Goal: Information Seeking & Learning: Learn about a topic

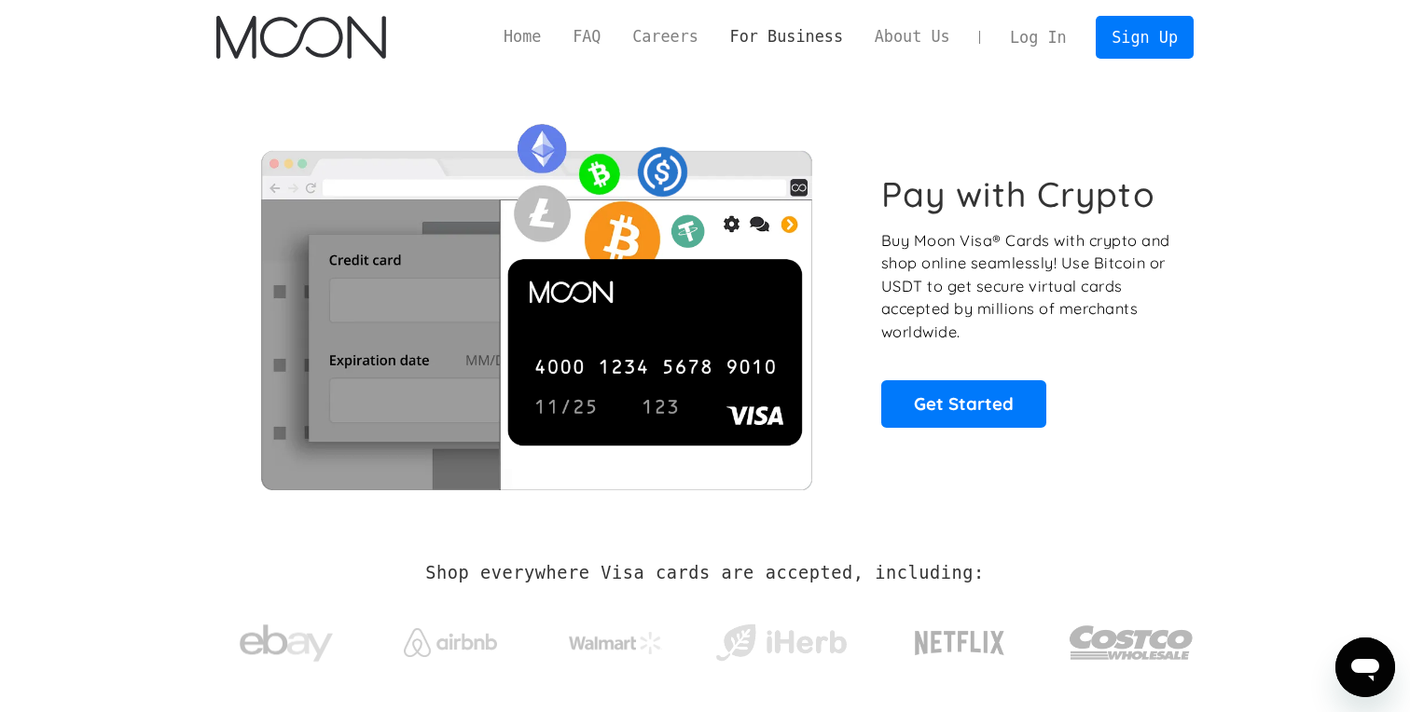
click at [804, 40] on link "For Business" at bounding box center [786, 36] width 144 height 23
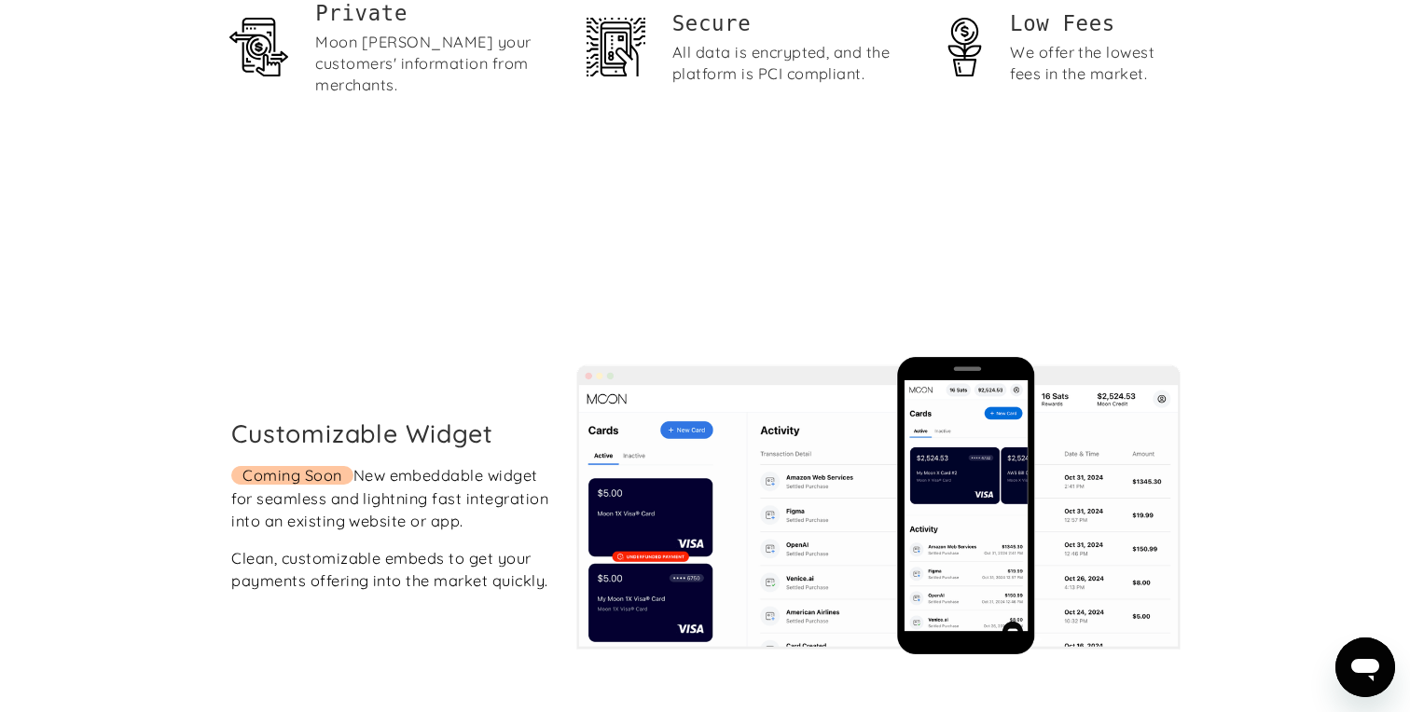
scroll to position [3211, 0]
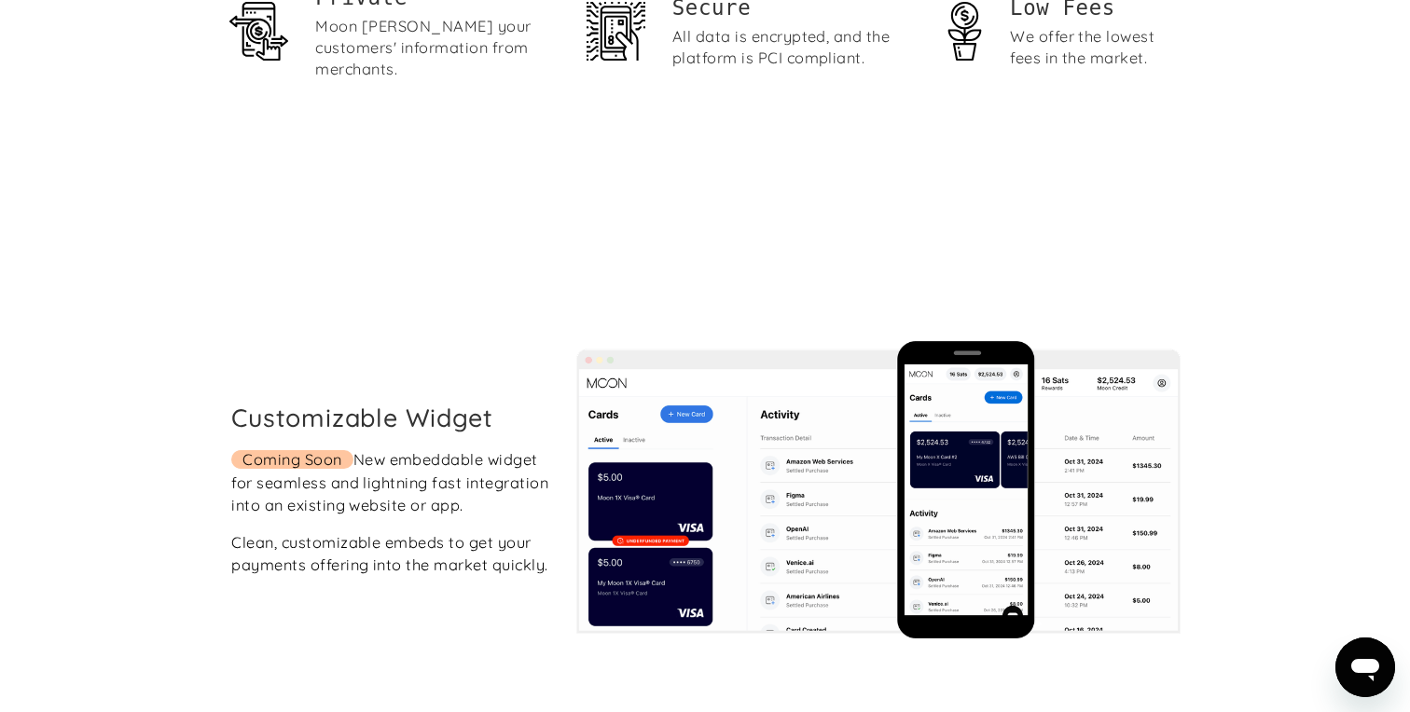
click at [354, 448] on div "Coming Soon New embeddable widget for seamless and lightning fast integration i…" at bounding box center [389, 482] width 317 height 69
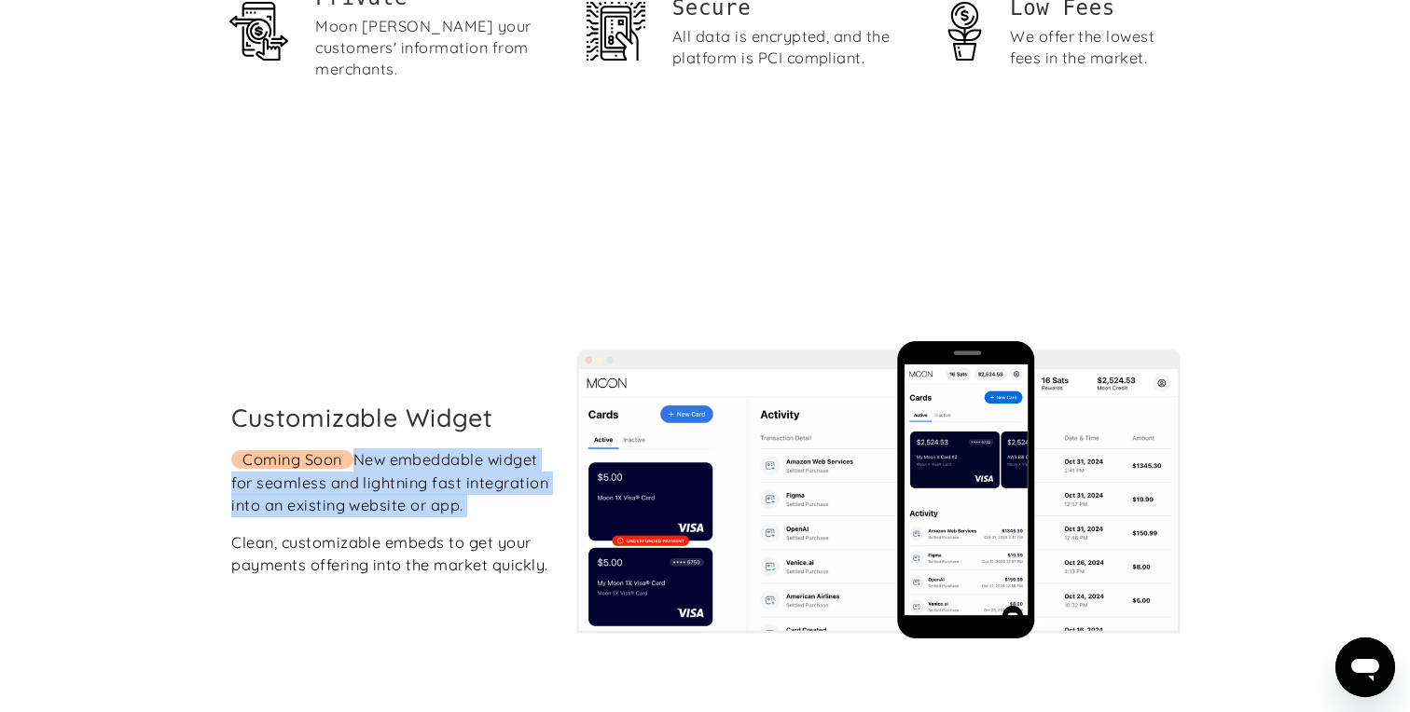
drag, startPoint x: 354, startPoint y: 416, endPoint x: 360, endPoint y: 494, distance: 78.5
click at [360, 495] on div "Coming Soon New embeddable widget for seamless and lightning fast integration i…" at bounding box center [389, 482] width 317 height 69
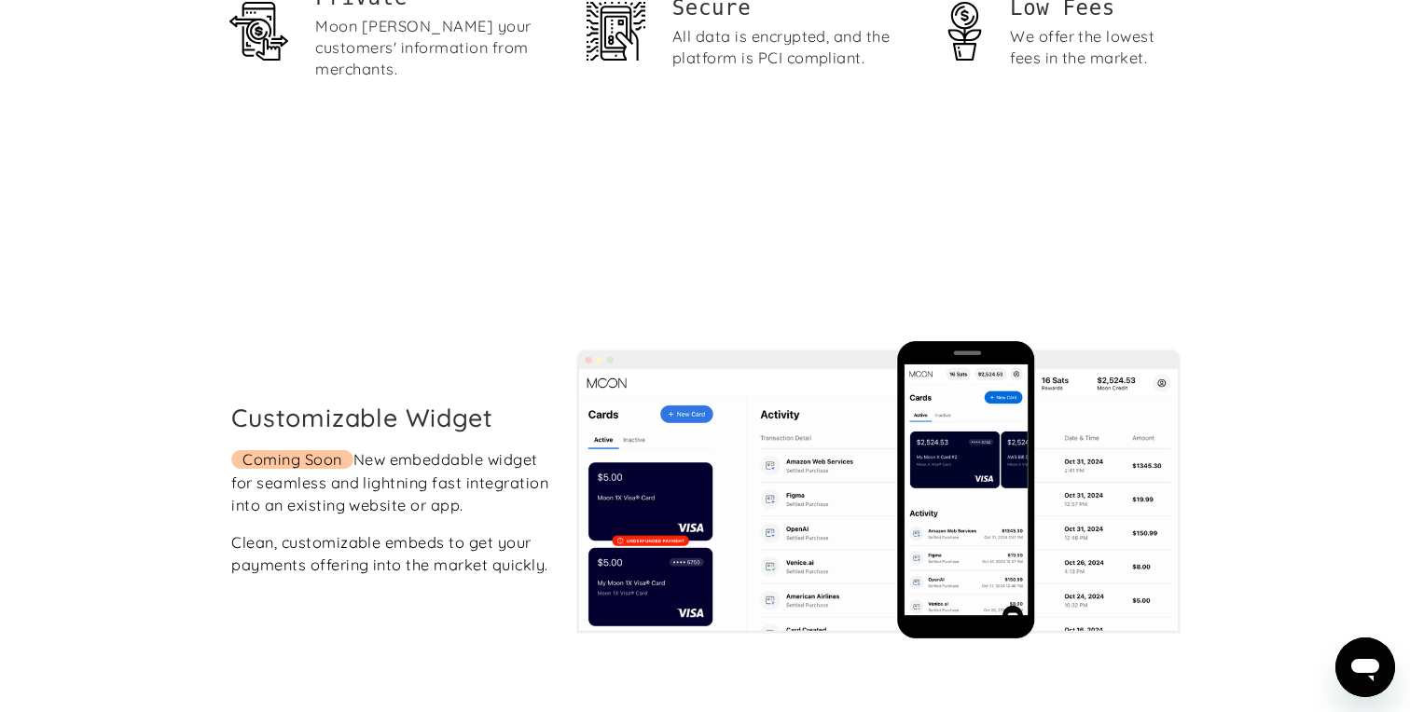
click at [364, 539] on div "Clean, customizable embeds to get your payments offering into the market quickl…" at bounding box center [389, 554] width 317 height 46
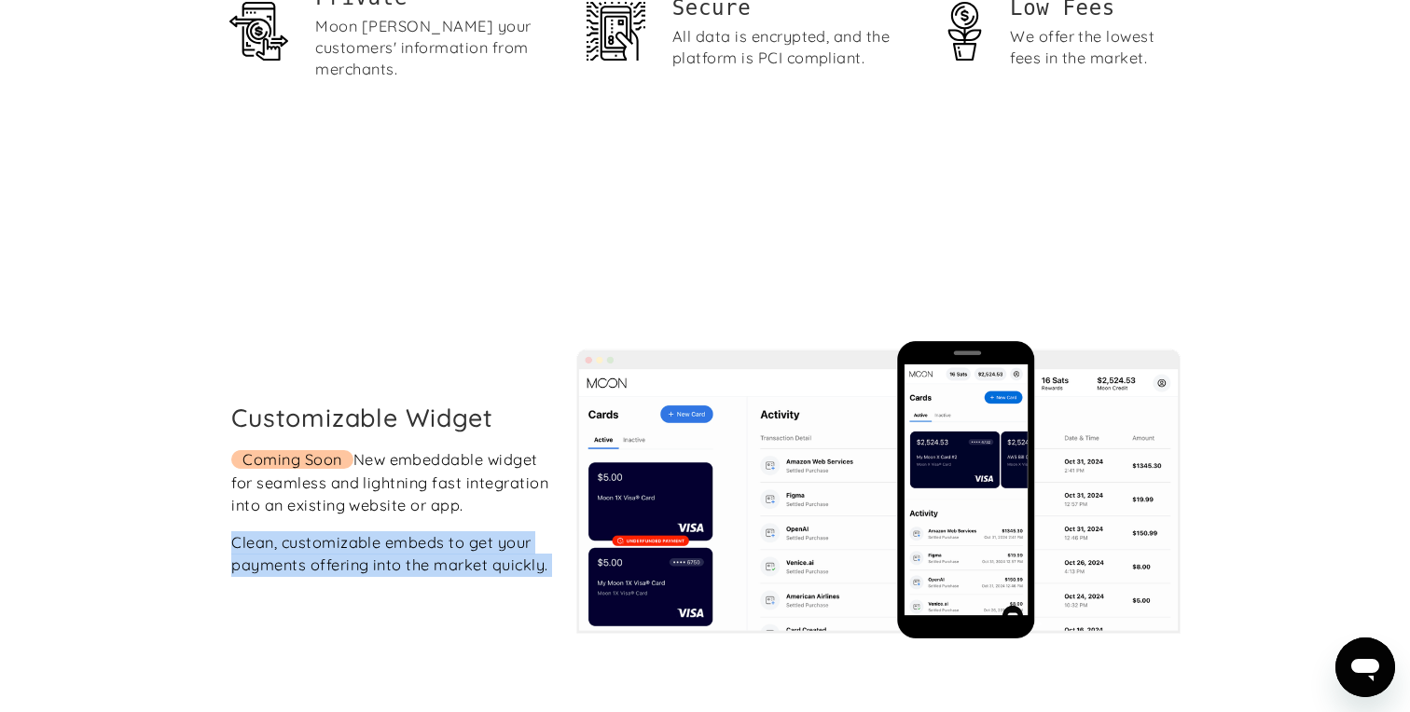
click at [364, 539] on div "Clean, customizable embeds to get your payments offering into the market quickl…" at bounding box center [389, 554] width 317 height 46
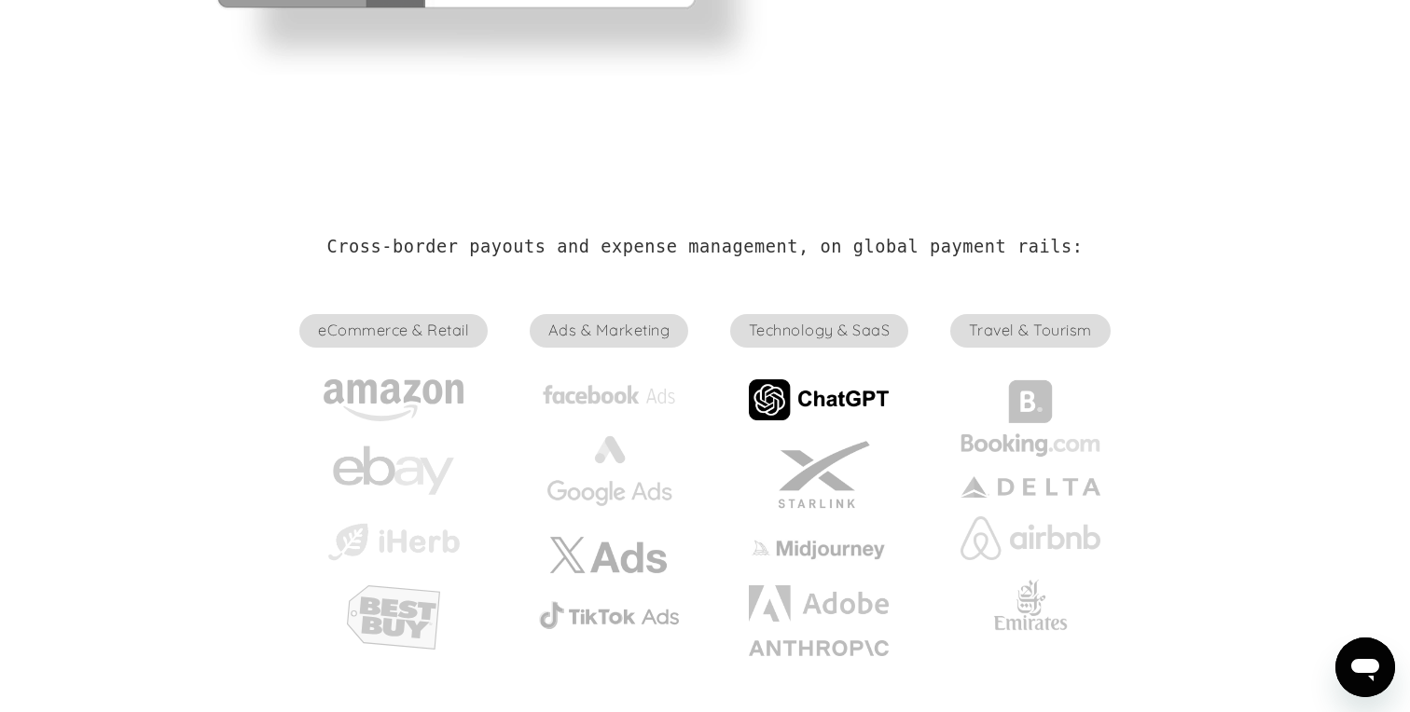
scroll to position [0, 0]
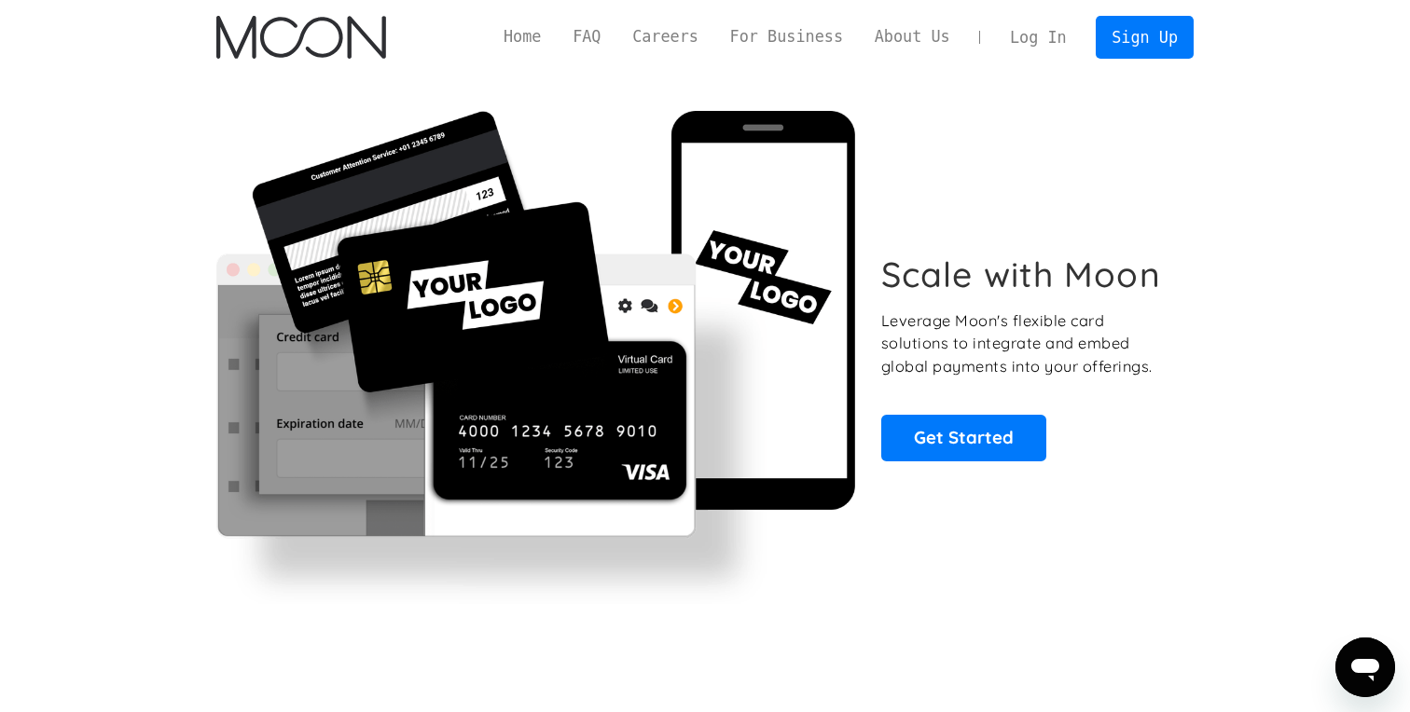
click at [669, 48] on div "Home FAQ Careers For Business About Us Log In Sign Up" at bounding box center [841, 37] width 706 height 42
click at [669, 48] on link "Careers" at bounding box center [664, 36] width 97 height 23
click at [596, 43] on link "FAQ" at bounding box center [587, 36] width 60 height 23
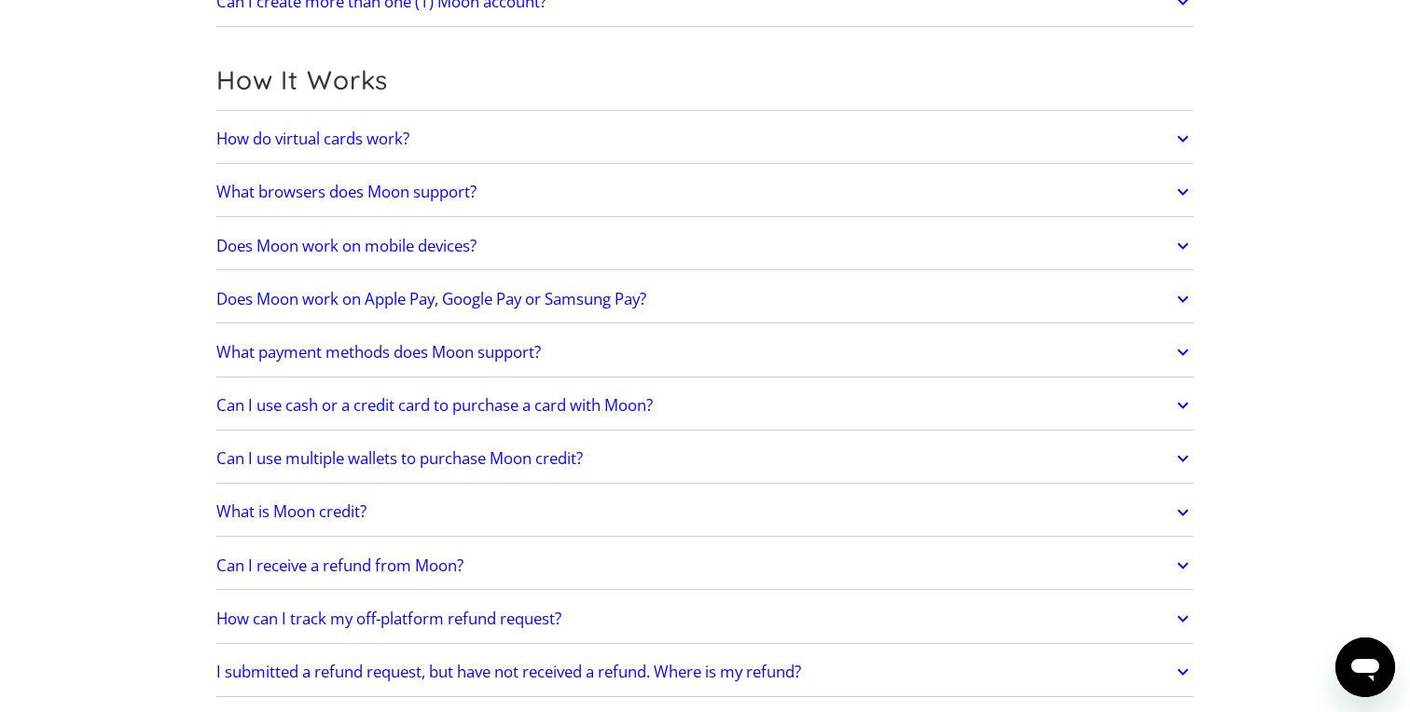
scroll to position [504, 0]
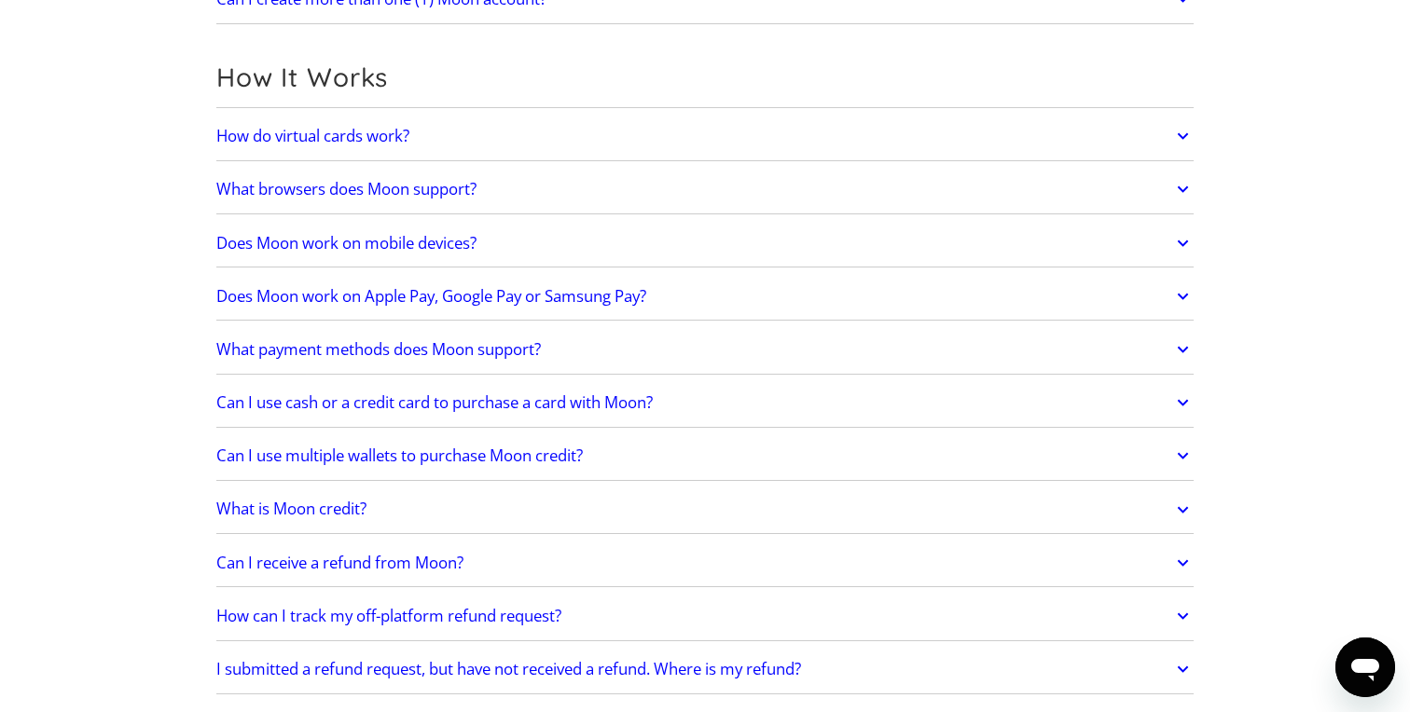
click at [539, 287] on h2 "Does Moon work on Apple Pay, Google Pay or Samsung Pay?" at bounding box center [431, 296] width 430 height 19
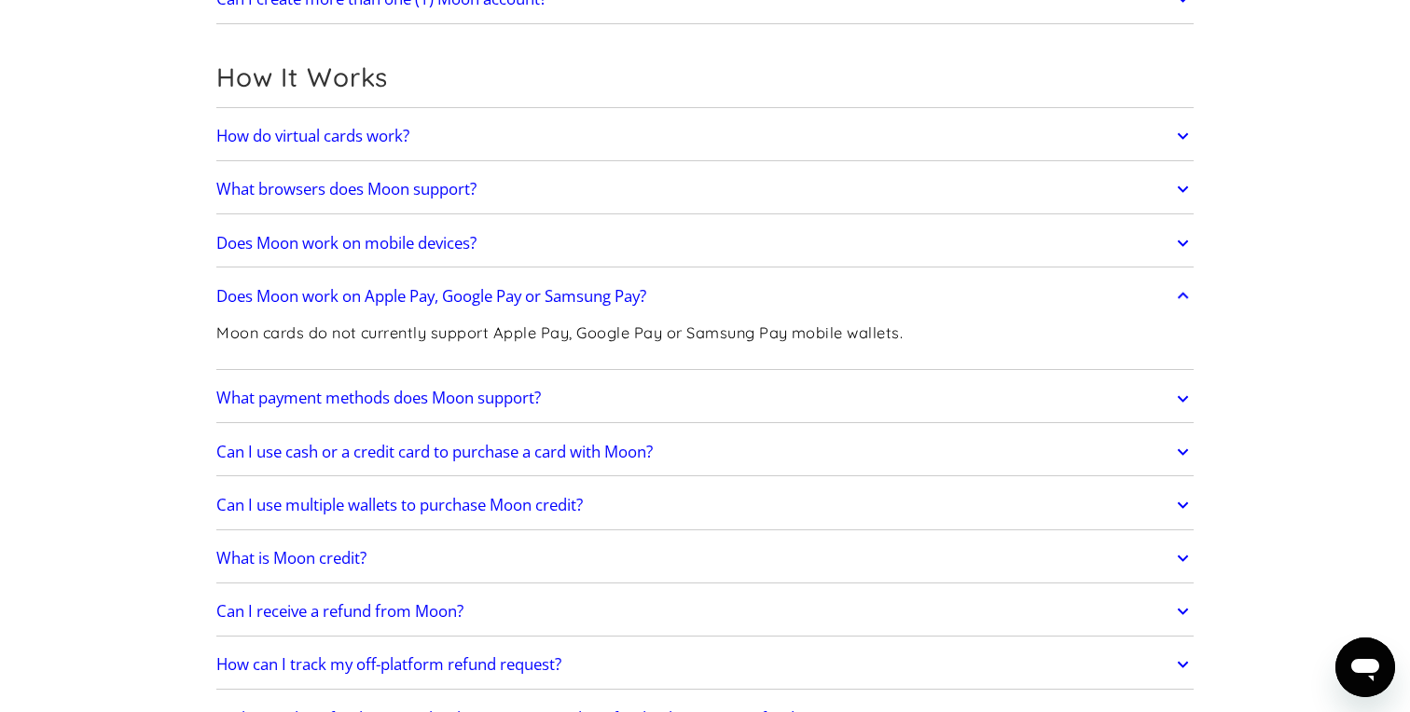
click at [539, 287] on h2 "Does Moon work on Apple Pay, Google Pay or Samsung Pay?" at bounding box center [431, 296] width 430 height 19
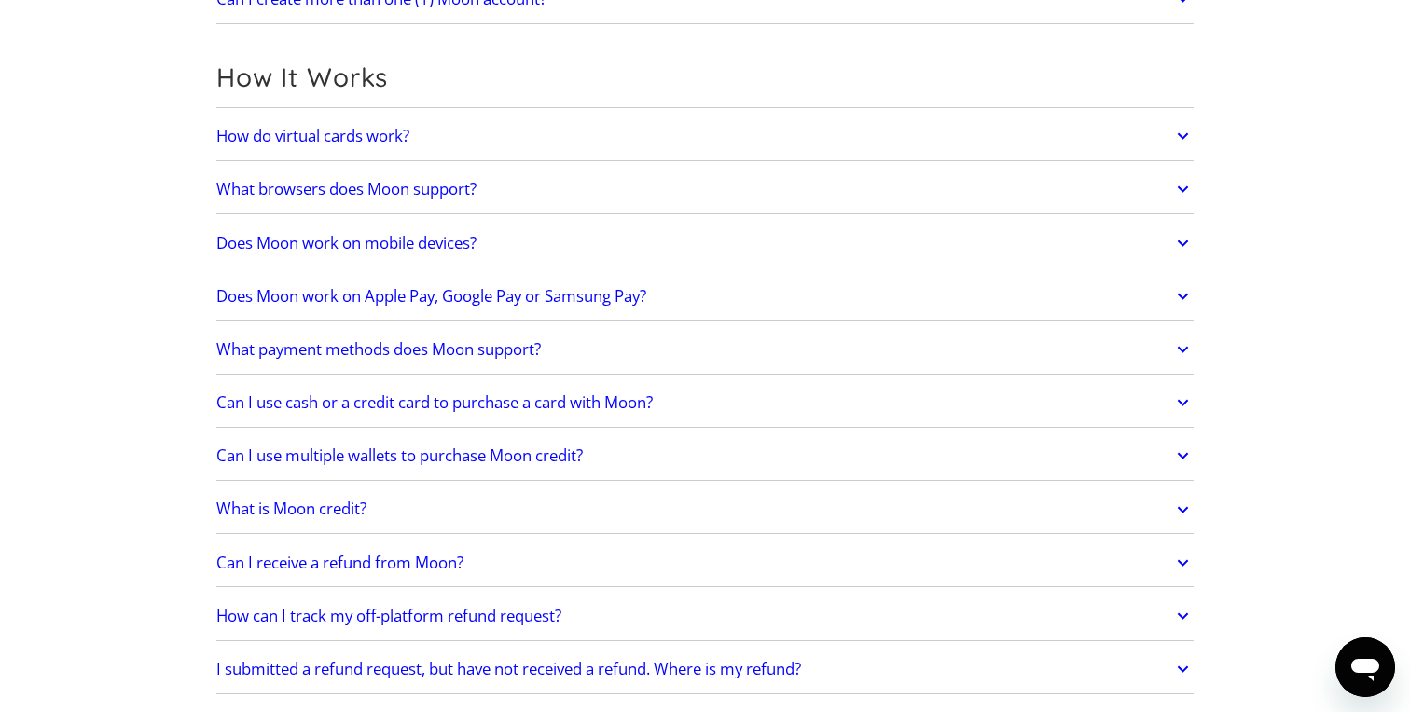
click at [537, 340] on h2 "What payment methods does Moon support?" at bounding box center [378, 349] width 324 height 19
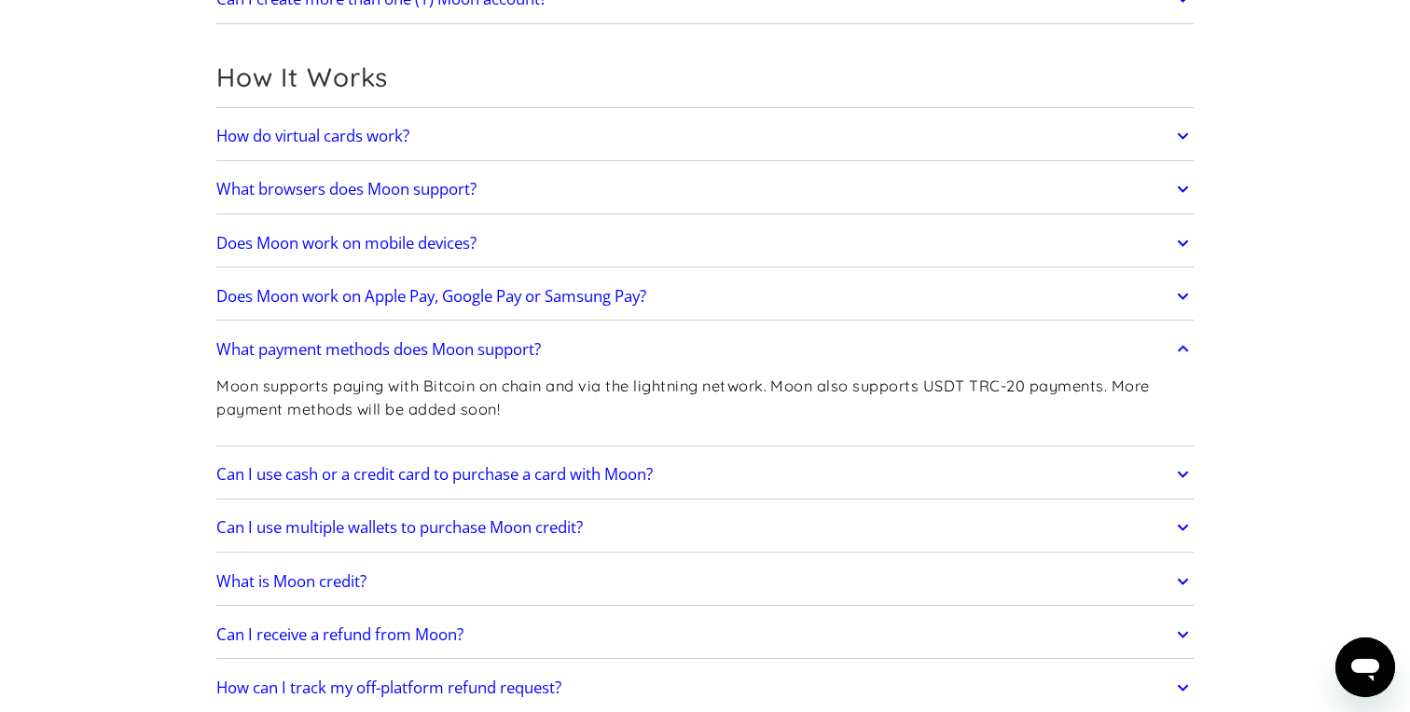
click at [337, 355] on h2 "What payment methods does Moon support?" at bounding box center [378, 349] width 324 height 19
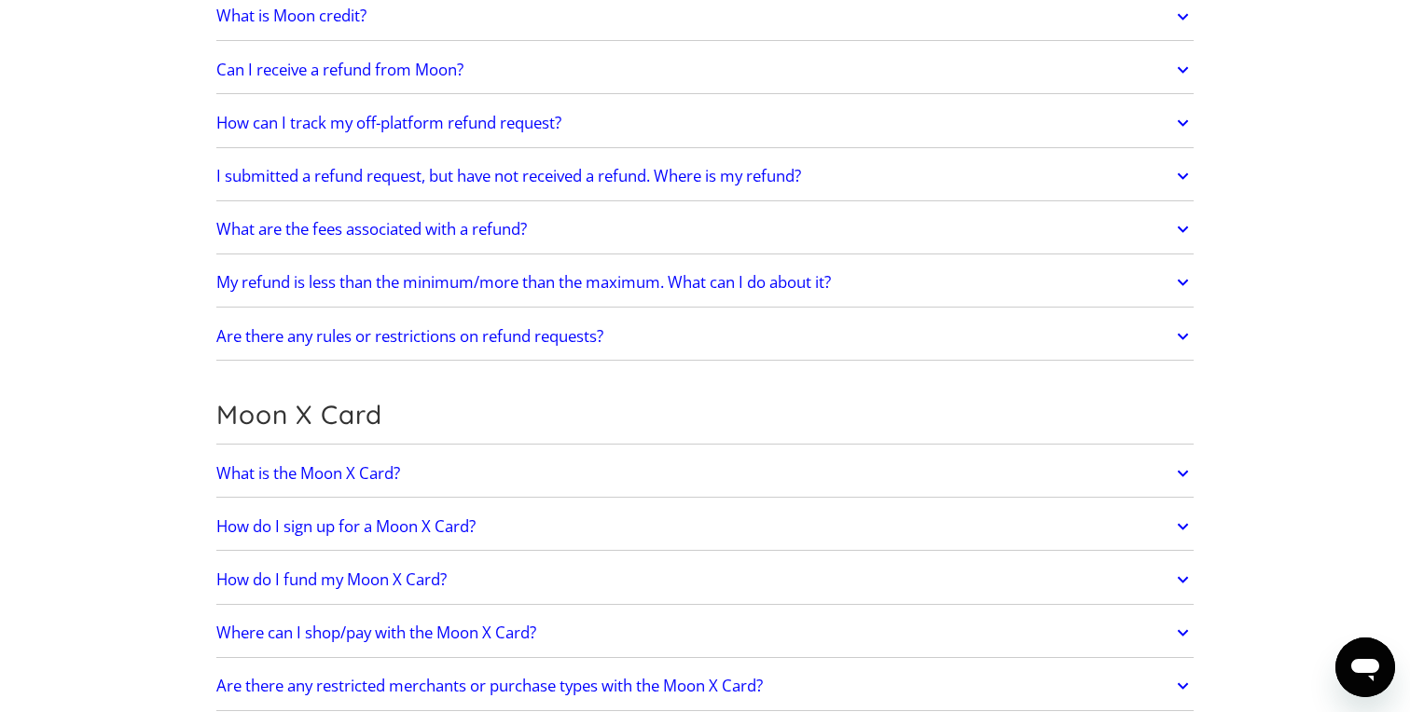
scroll to position [1001, 0]
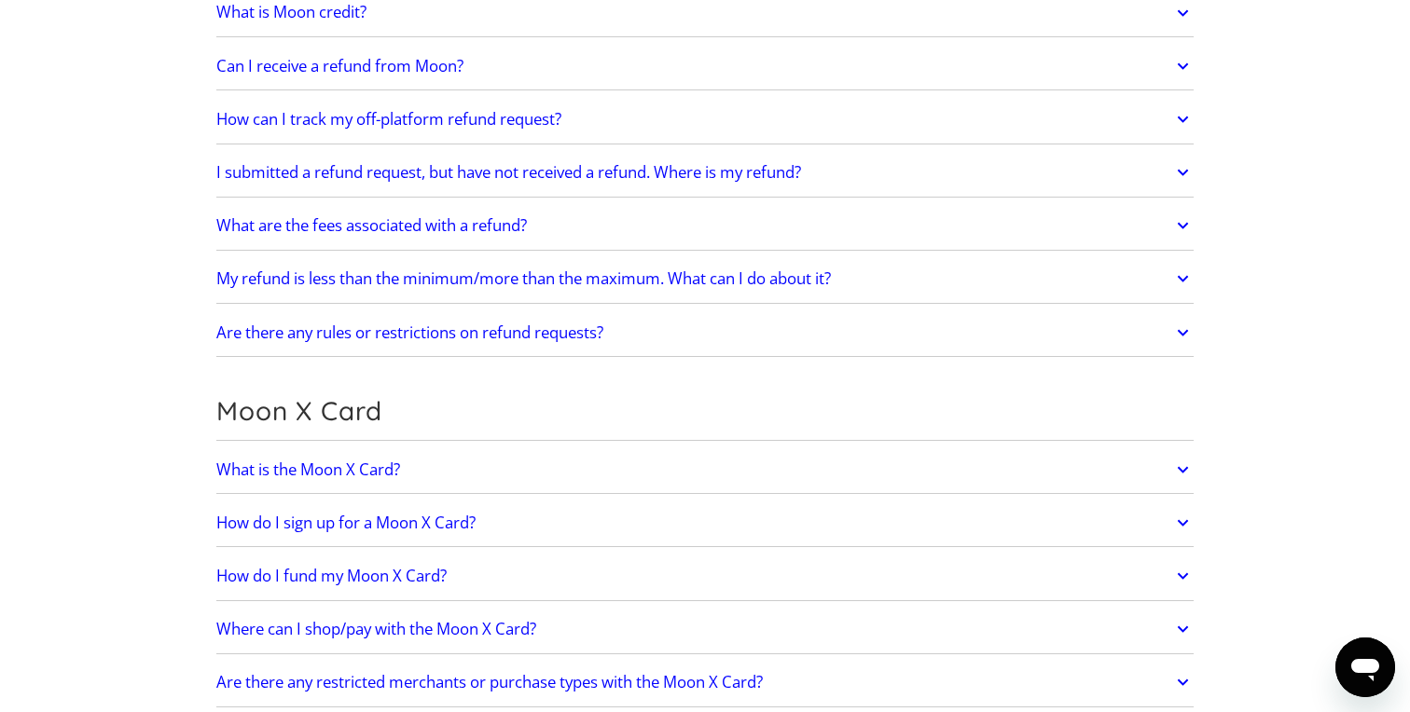
click at [316, 474] on h2 "What is the Moon X Card?" at bounding box center [308, 470] width 184 height 19
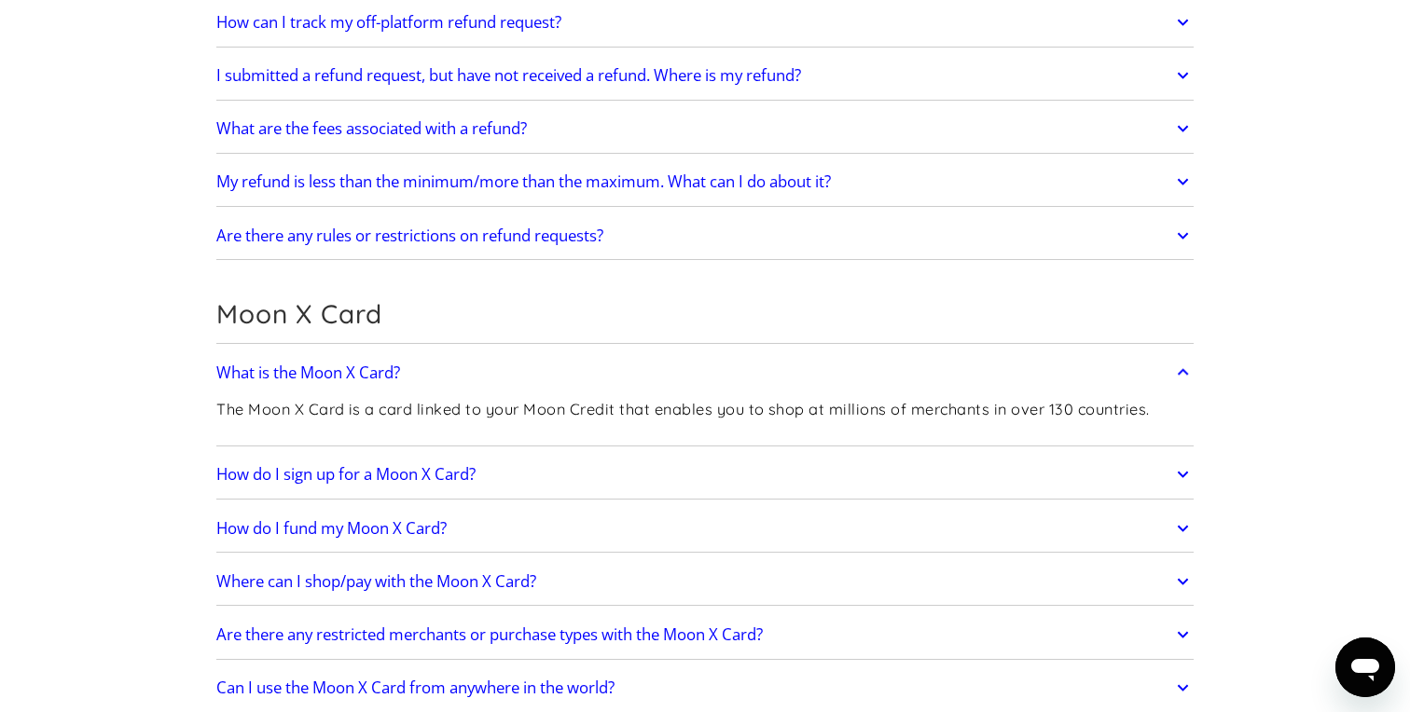
scroll to position [1100, 0]
click at [274, 473] on h2 "How do I sign up for a Moon X Card?" at bounding box center [345, 472] width 259 height 19
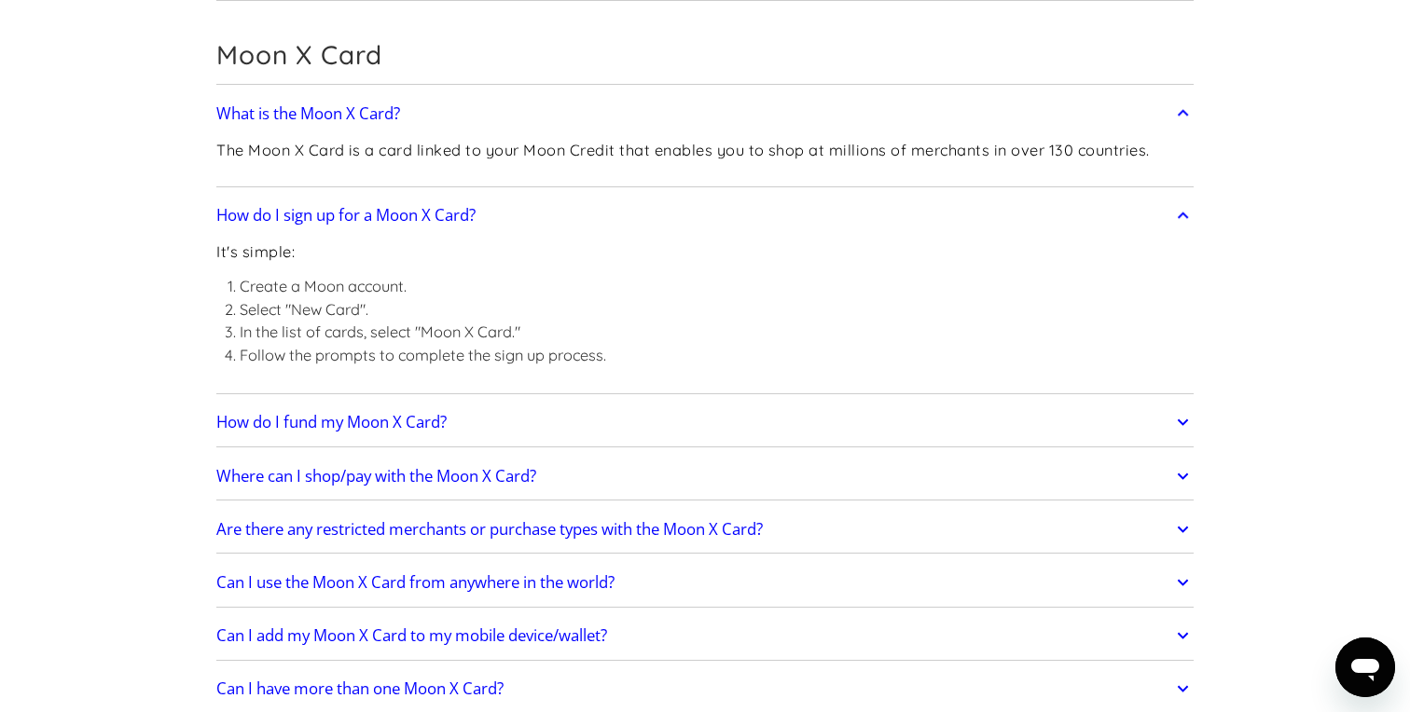
scroll to position [1372, 0]
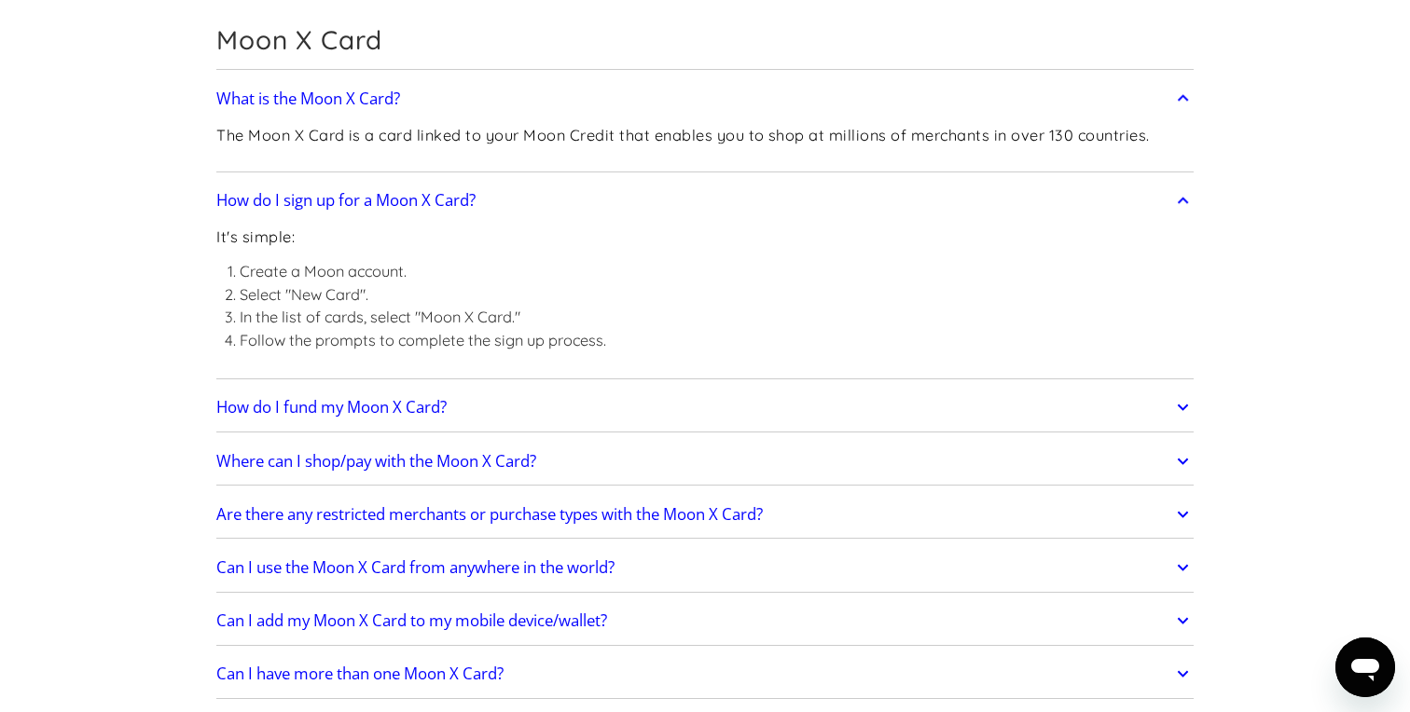
click at [274, 412] on h2 "How do I fund my Moon X Card?" at bounding box center [331, 407] width 230 height 19
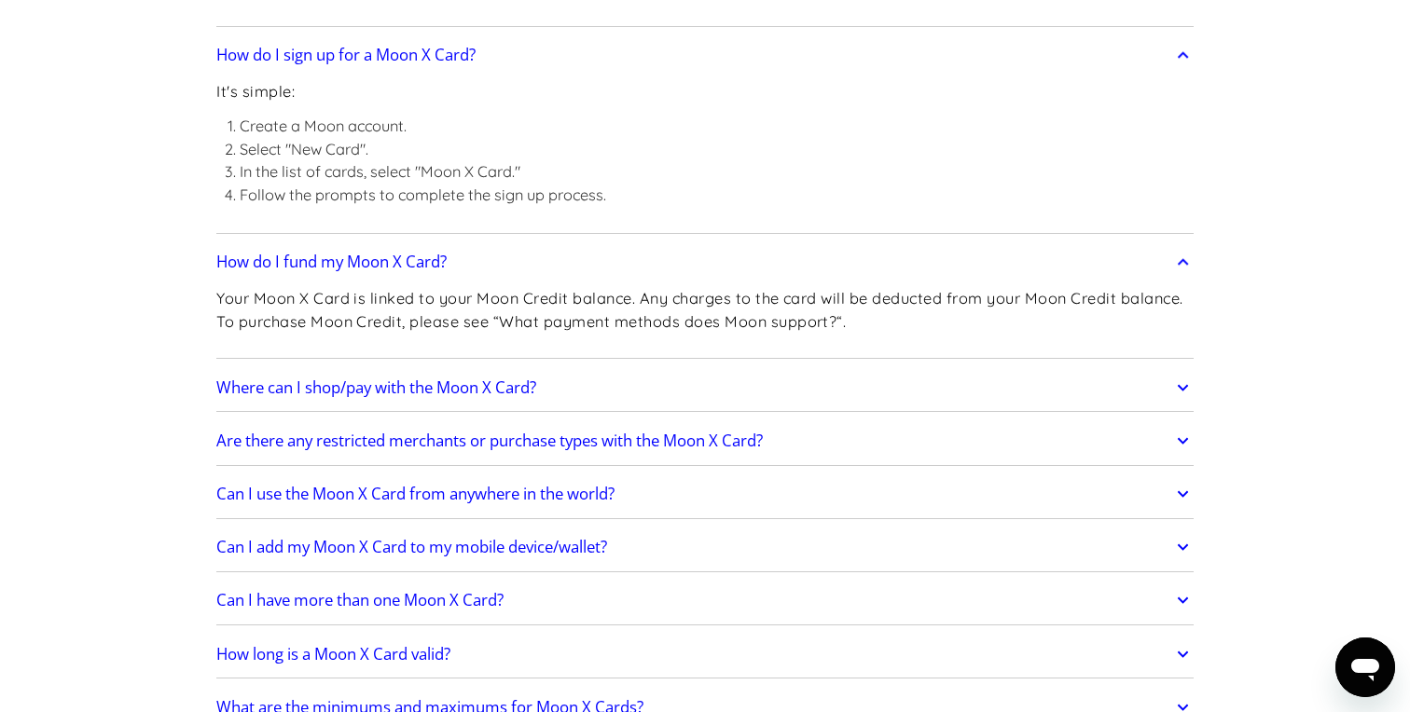
scroll to position [1528, 0]
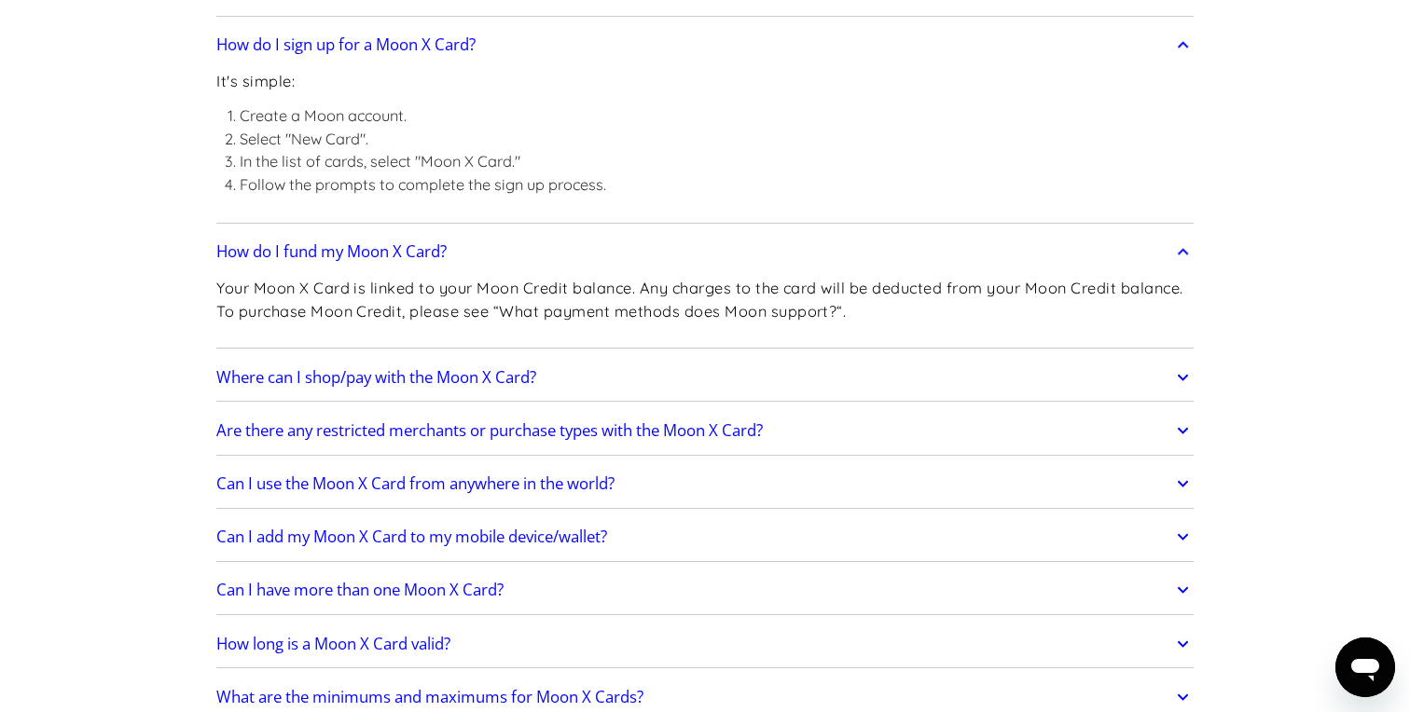
click at [236, 432] on h2 "Are there any restricted merchants or purchase types with the Moon X Card?" at bounding box center [489, 430] width 546 height 19
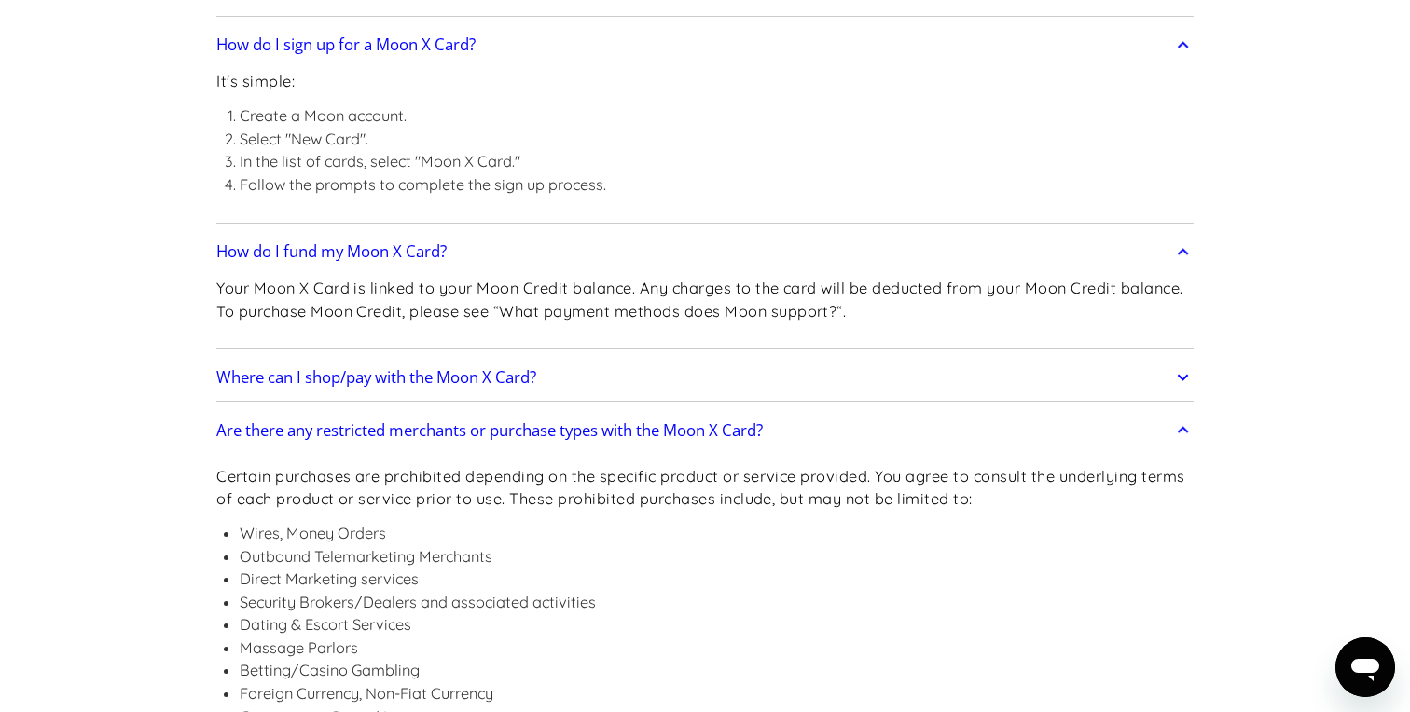
click at [236, 432] on h2 "Are there any restricted merchants or purchase types with the Moon X Card?" at bounding box center [489, 430] width 546 height 19
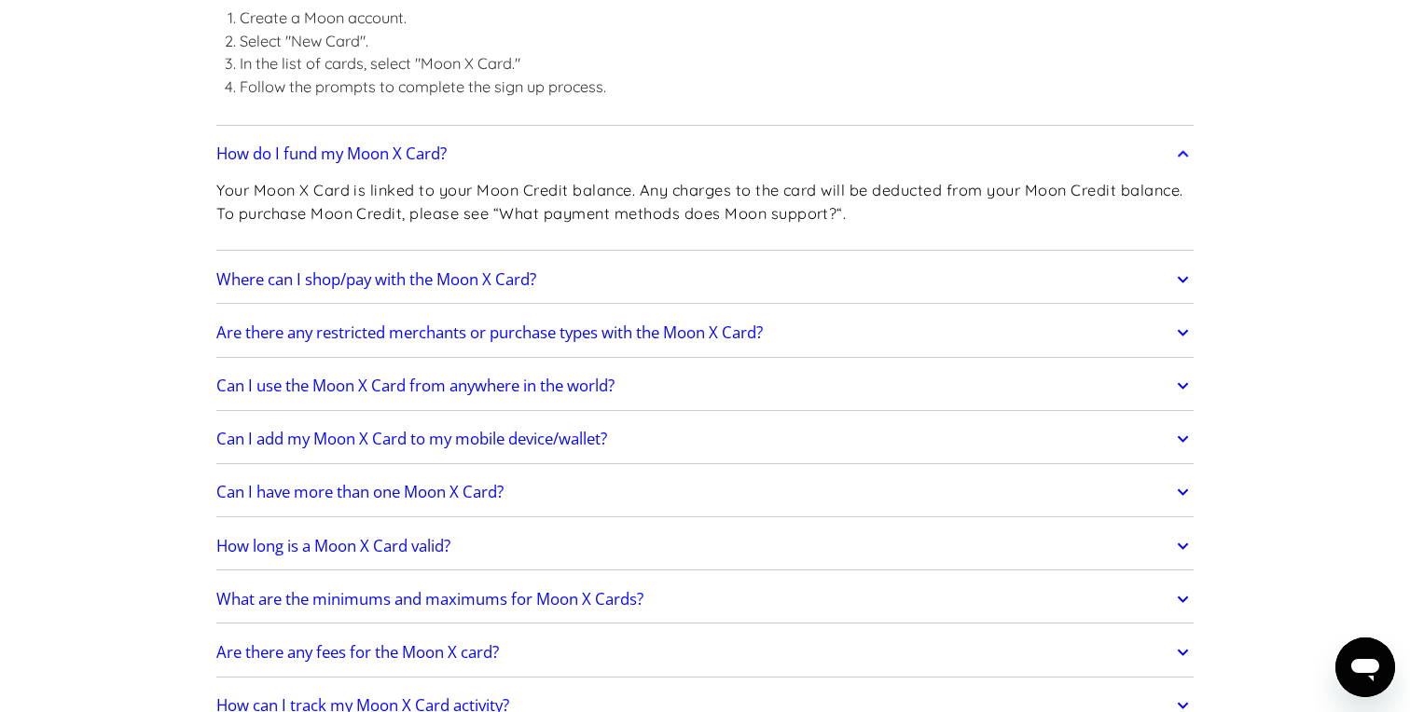
scroll to position [1627, 0]
click at [256, 383] on h2 "Can I use the Moon X Card from anywhere in the world?" at bounding box center [415, 385] width 398 height 19
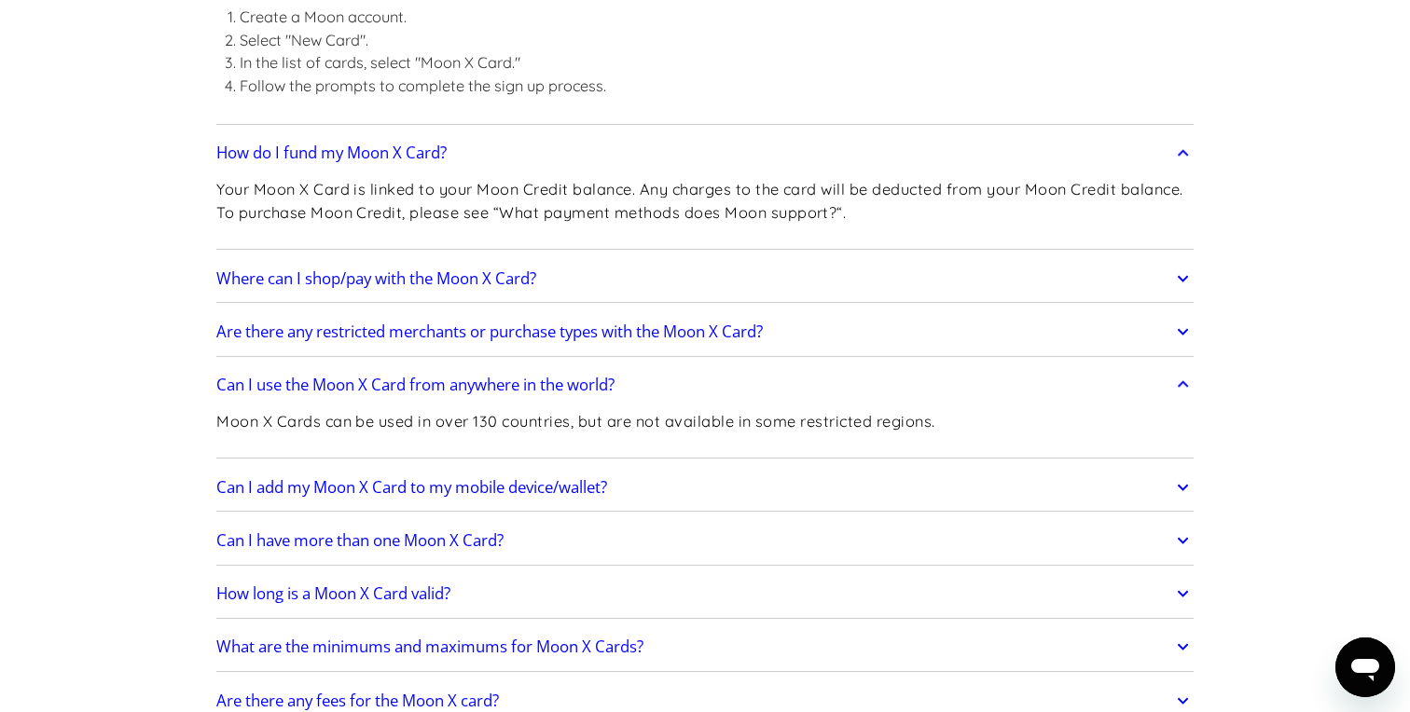
click at [256, 383] on h2 "Can I use the Moon X Card from anywhere in the world?" at bounding box center [415, 385] width 398 height 19
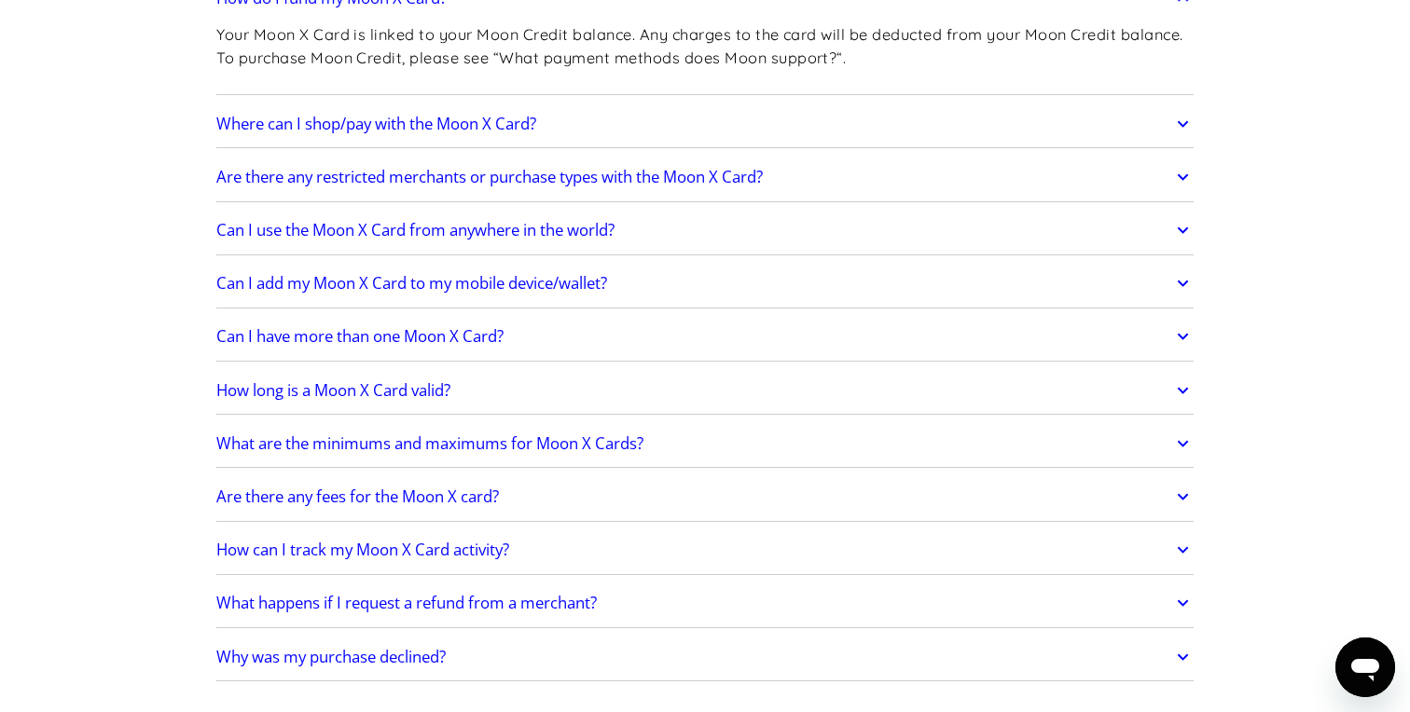
scroll to position [1782, 0]
click at [253, 450] on h2 "What are the minimums and maximums for Moon X Cards?" at bounding box center [429, 442] width 427 height 19
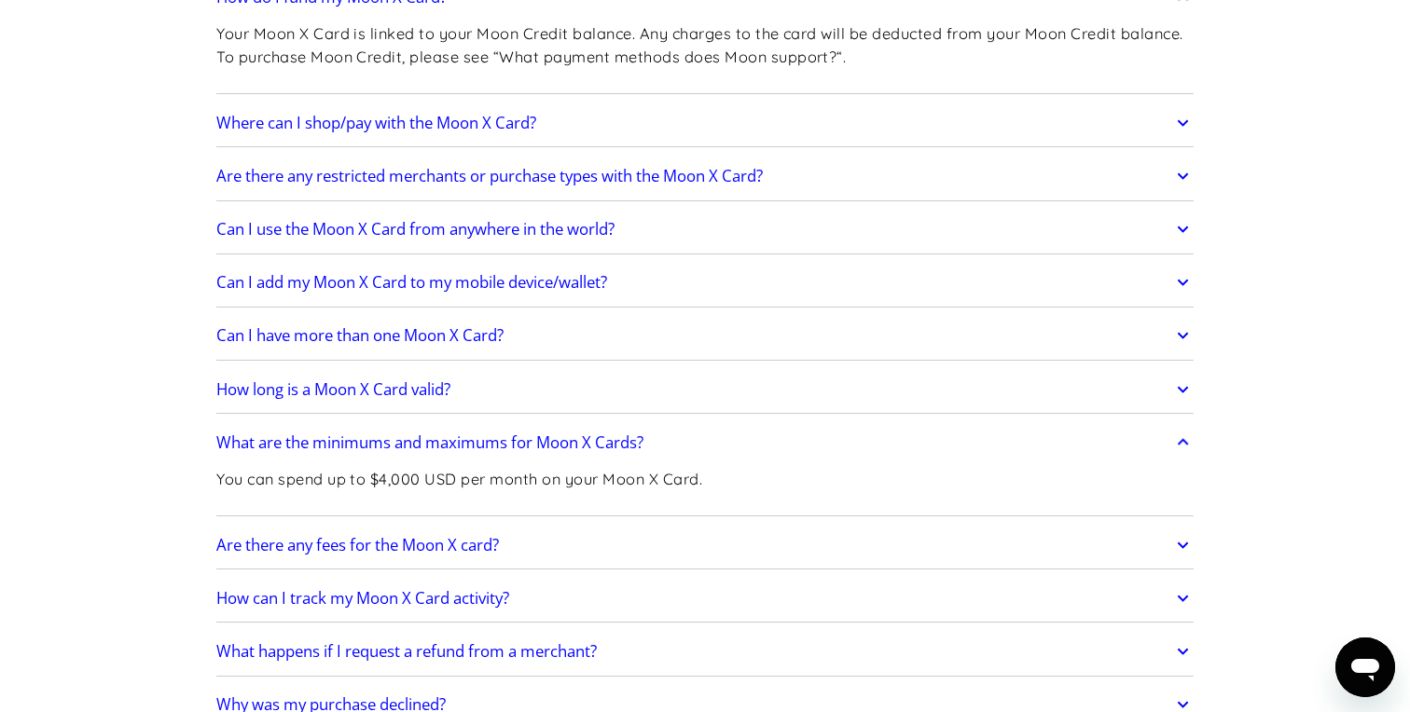
click at [254, 447] on h2 "What are the minimums and maximums for Moon X Cards?" at bounding box center [429, 442] width 427 height 19
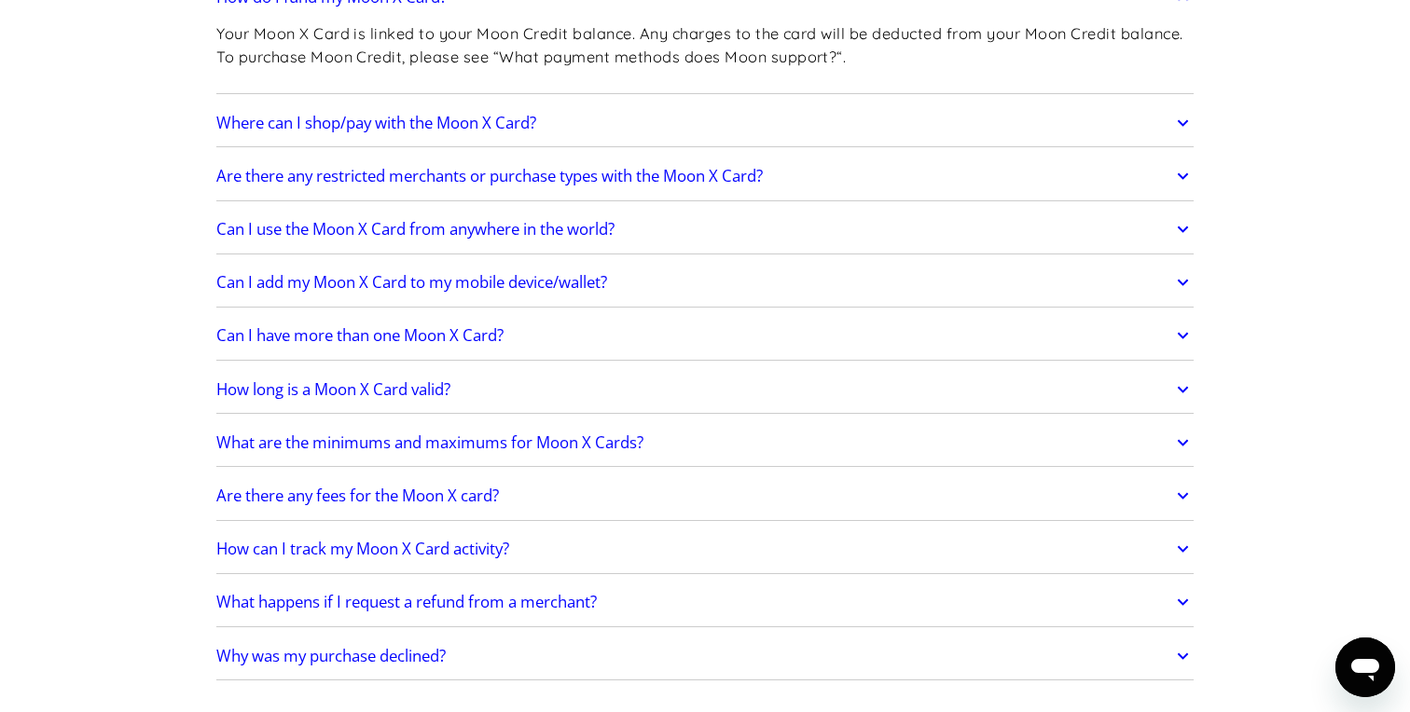
click at [254, 479] on link "Are there any fees for the Moon X card?" at bounding box center [704, 495] width 977 height 39
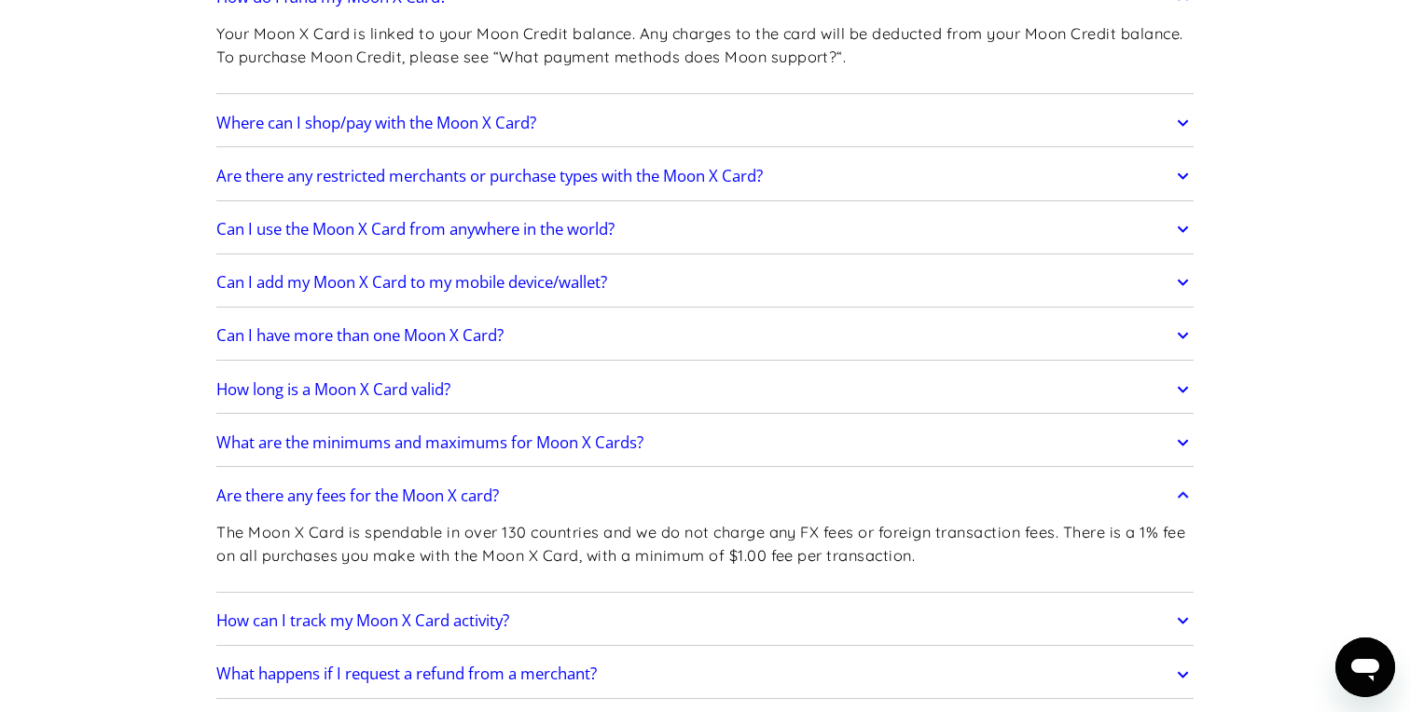
click at [254, 480] on link "Are there any fees for the Moon X card?" at bounding box center [704, 495] width 977 height 39
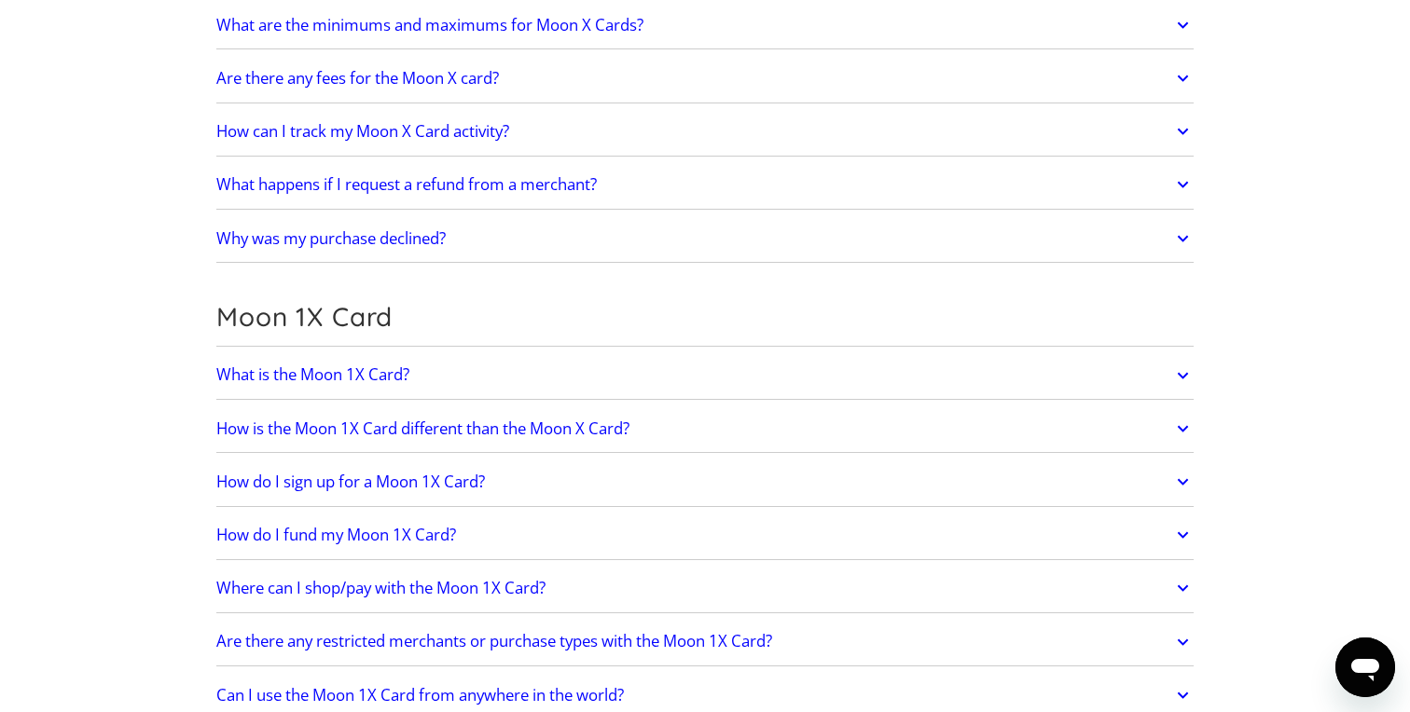
scroll to position [2202, 0]
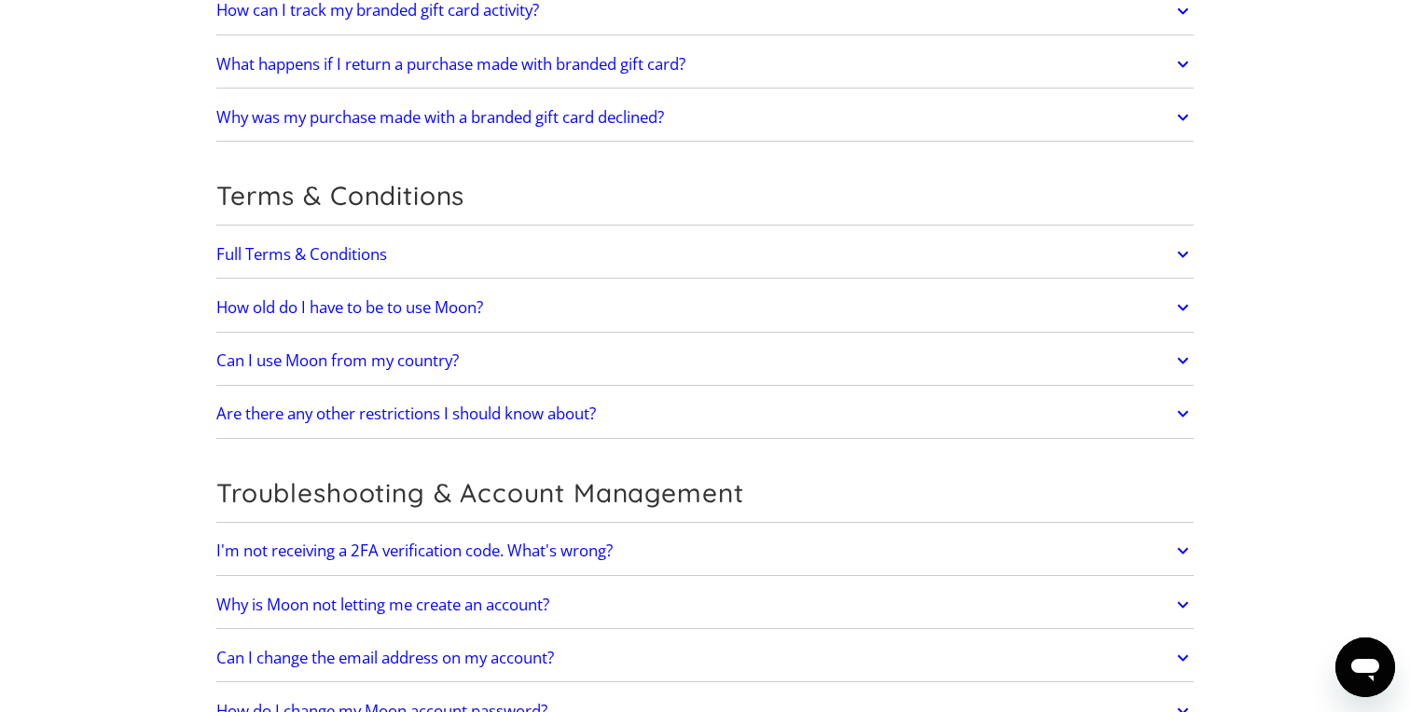
scroll to position [3831, 0]
click at [273, 355] on h2 "Can I use Moon from my country?" at bounding box center [337, 360] width 242 height 19
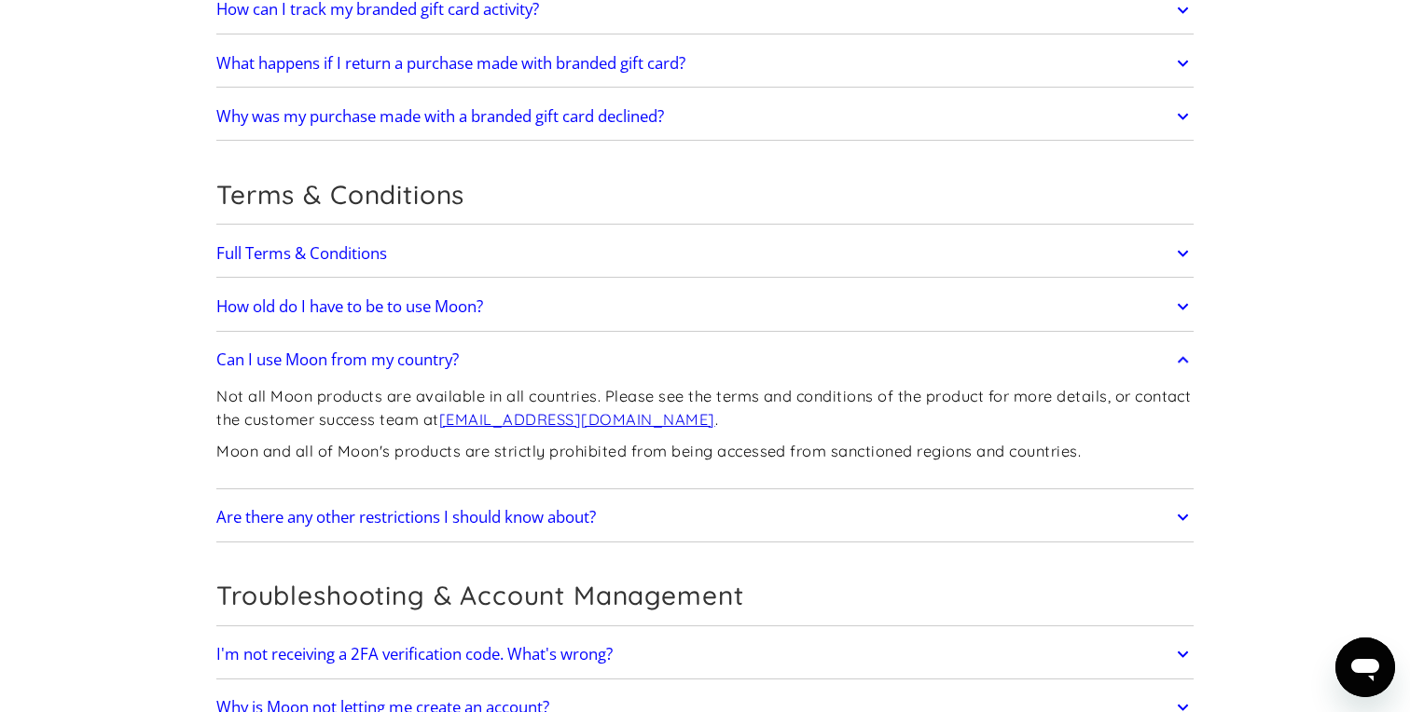
click at [273, 355] on h2 "Can I use Moon from my country?" at bounding box center [337, 360] width 242 height 19
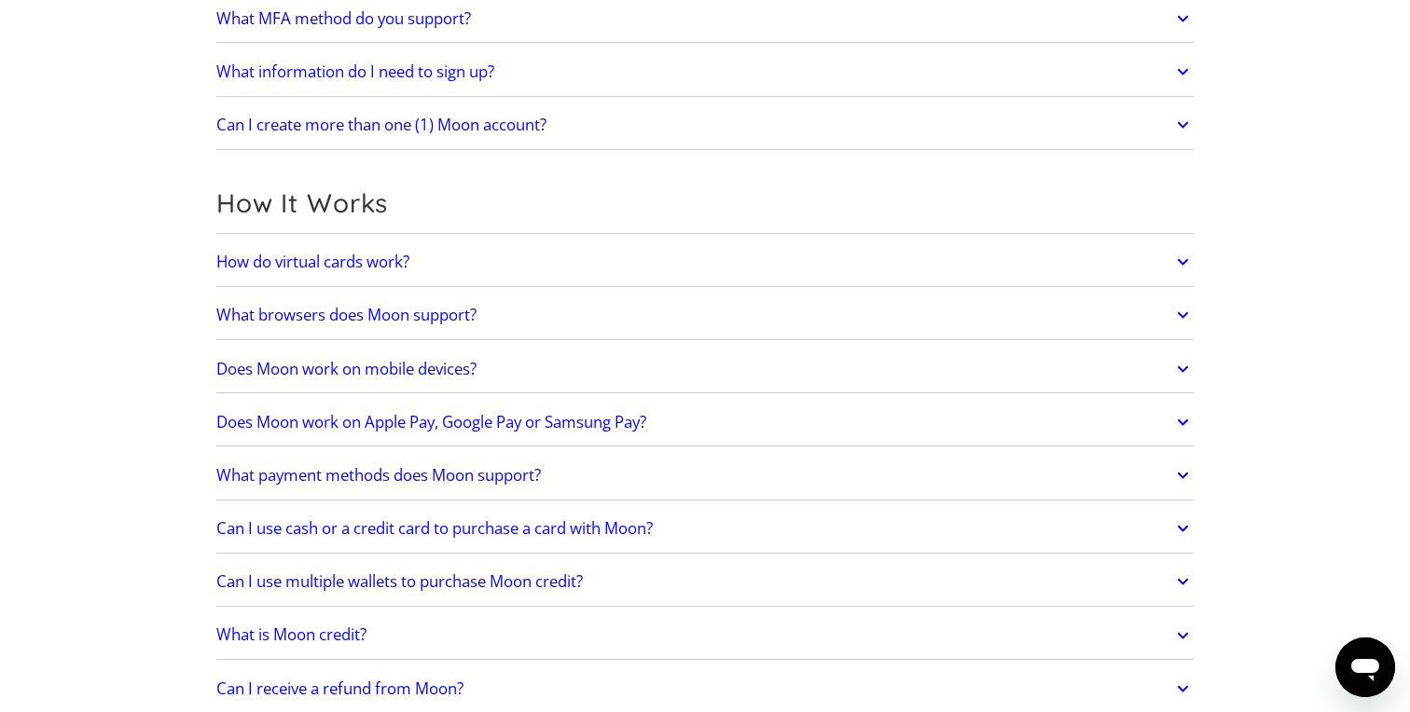
scroll to position [0, 0]
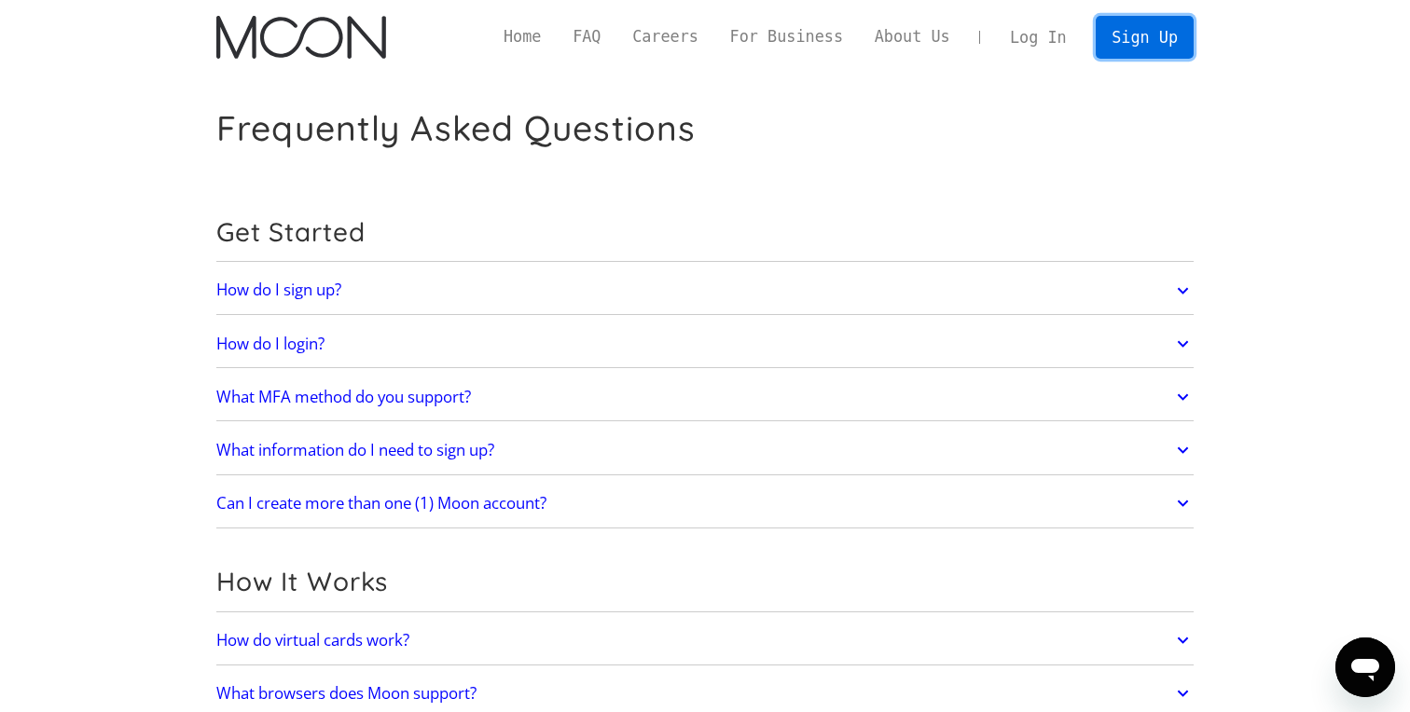
click at [1108, 44] on link "Sign Up" at bounding box center [1143, 37] width 97 height 42
click at [335, 45] on img "home" at bounding box center [300, 37] width 169 height 43
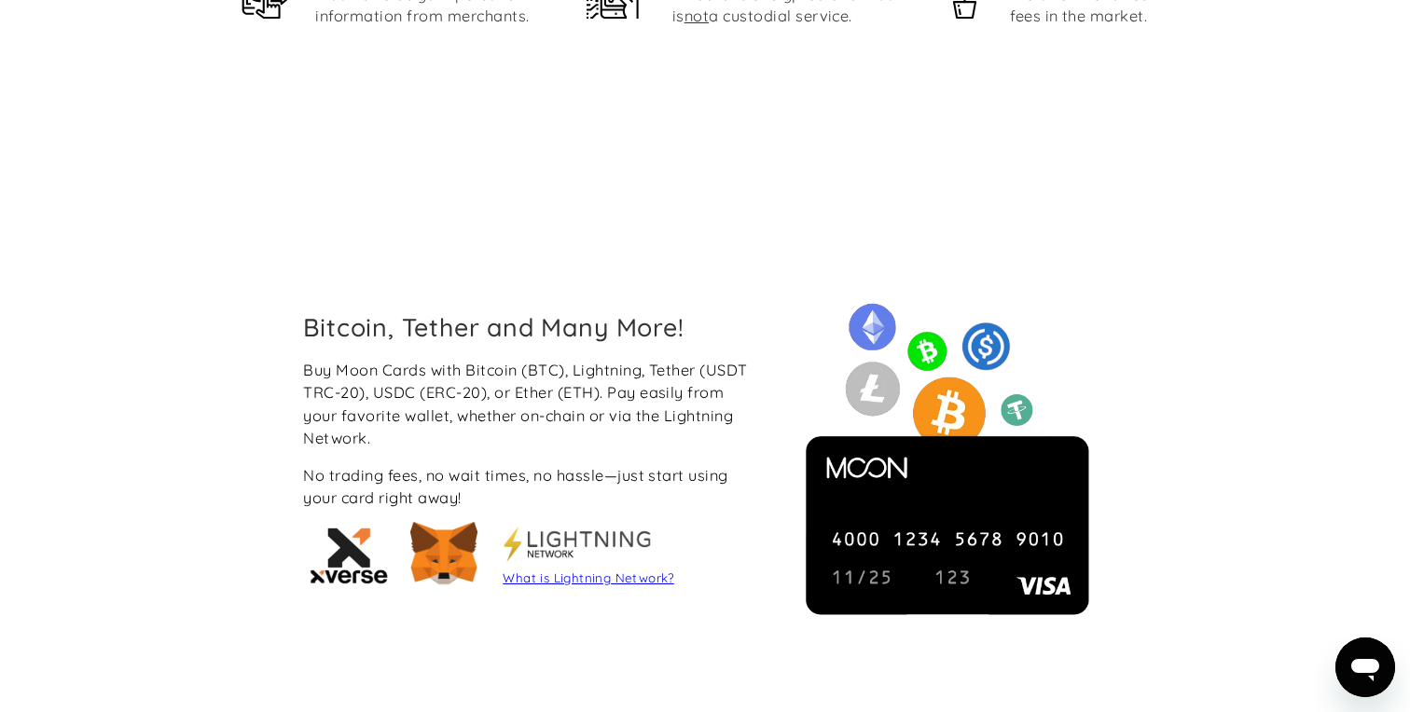
scroll to position [1410, 0]
